Goal: Transaction & Acquisition: Book appointment/travel/reservation

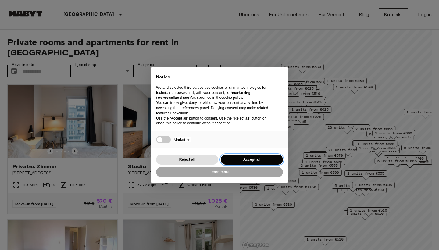
click at [250, 159] on button "Accept all" at bounding box center [252, 160] width 62 height 10
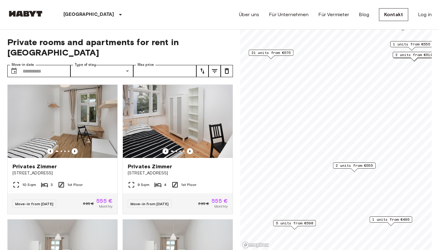
click at [359, 167] on span "2 units from €555" at bounding box center [354, 165] width 37 height 5
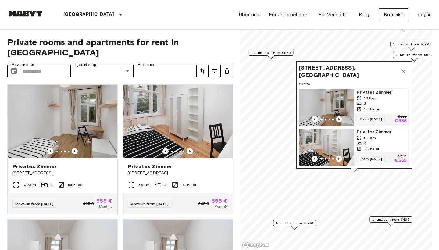
click at [371, 133] on span "Privates Zimmer" at bounding box center [382, 132] width 50 height 6
click at [404, 75] on icon "Map marker" at bounding box center [403, 71] width 7 height 7
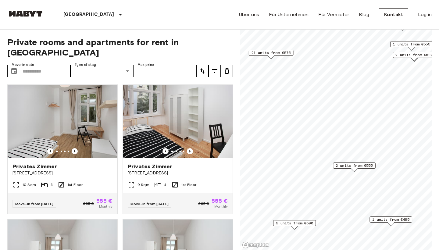
click at [417, 56] on span "2 units from €510" at bounding box center [414, 54] width 37 height 5
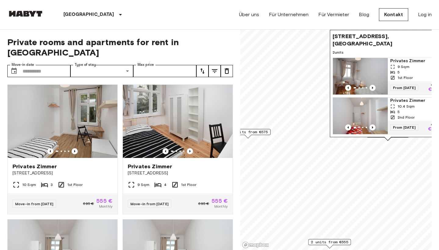
click at [261, 132] on span "21 units from €575" at bounding box center [248, 131] width 39 height 5
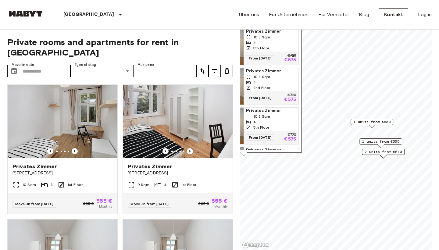
click at [374, 121] on span "1 units from €630" at bounding box center [372, 121] width 37 height 5
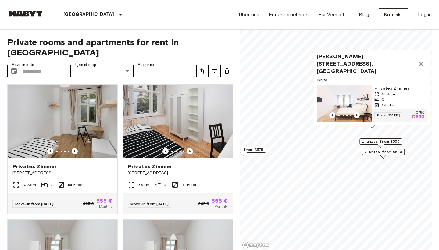
click at [421, 66] on icon "Map marker" at bounding box center [421, 63] width 7 height 7
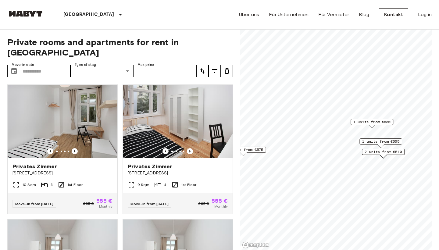
click at [375, 142] on span "1 units from €555" at bounding box center [380, 141] width 37 height 5
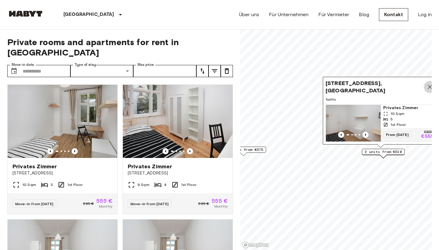
click at [429, 88] on icon "Map marker" at bounding box center [430, 87] width 4 height 4
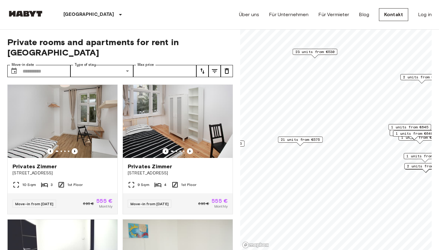
click at [302, 140] on span "21 units from €575" at bounding box center [300, 139] width 39 height 5
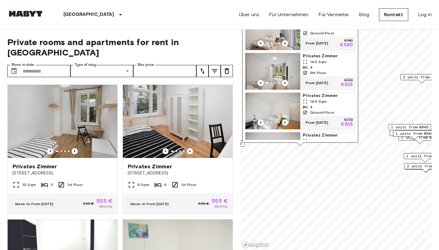
scroll to position [278, 0]
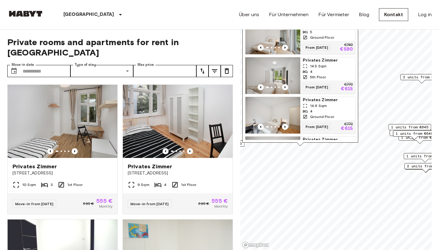
click at [316, 60] on span "Privates Zimmer" at bounding box center [328, 60] width 50 height 6
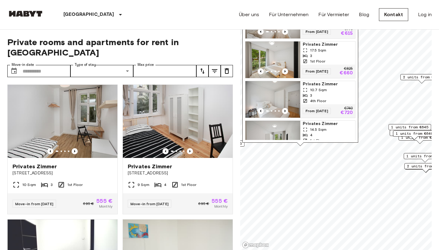
scroll to position [571, 0]
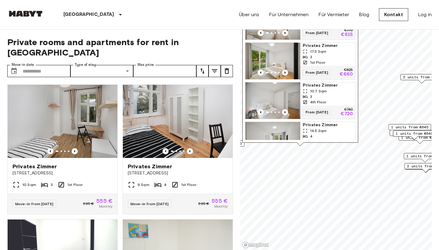
click at [316, 45] on span "Privates Zimmer" at bounding box center [328, 46] width 50 height 6
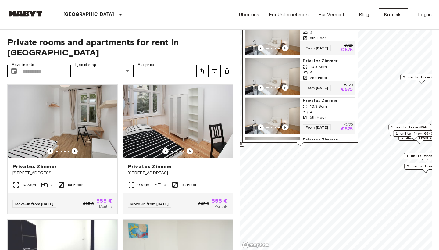
scroll to position [0, 0]
click at [314, 100] on span "Privates Zimmer" at bounding box center [328, 101] width 50 height 6
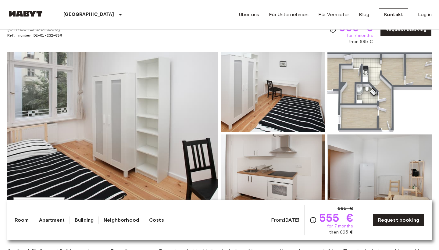
scroll to position [33, 0]
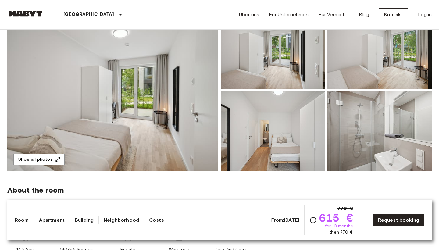
scroll to position [61, 0]
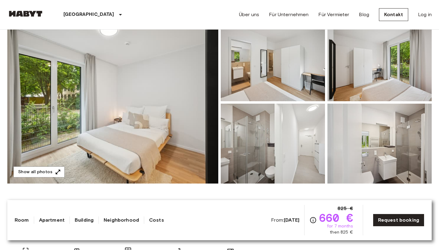
scroll to position [68, 0]
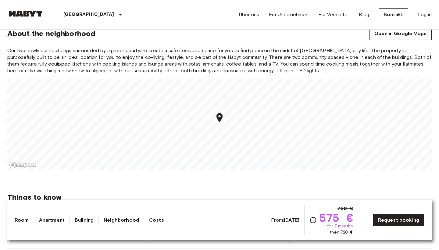
scroll to position [650, 0]
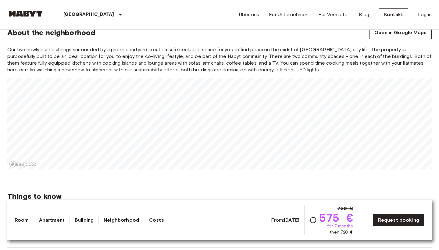
click at [375, 250] on div "[GEOGRAPHIC_DATA] [GEOGRAPHIC_DATA] [GEOGRAPHIC_DATA] Privates [PERSON_NAME] Pr…" at bounding box center [219, 176] width 439 height 1594
click at [324, 226] on div "[GEOGRAPHIC_DATA] [GEOGRAPHIC_DATA] [GEOGRAPHIC_DATA] Privates [PERSON_NAME] Pr…" at bounding box center [219, 176] width 439 height 1594
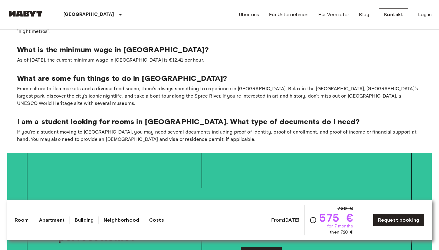
scroll to position [1290, 0]
